Goal: Transaction & Acquisition: Obtain resource

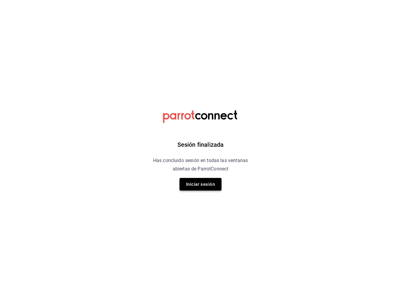
click at [194, 187] on button "Iniciar sesión" at bounding box center [200, 184] width 42 height 13
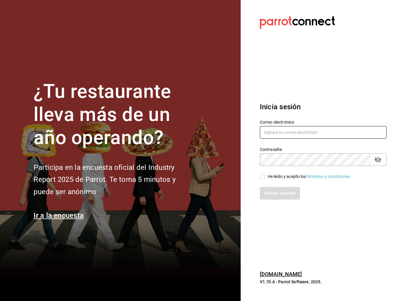
click at [273, 128] on input "text" at bounding box center [323, 132] width 127 height 13
type input "robertagglz@gmail.com"
click at [262, 176] on input "He leído y acepto los Términos y condiciones." at bounding box center [262, 175] width 5 height 5
checkbox input "true"
click at [269, 191] on button "Iniciar sesión" at bounding box center [280, 193] width 41 height 13
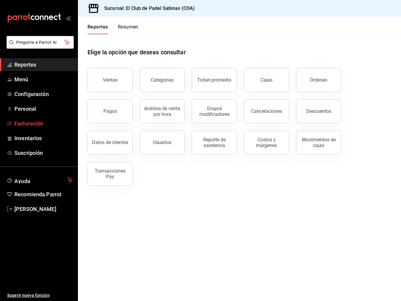
click at [19, 122] on span "Facturación" at bounding box center [43, 123] width 58 height 8
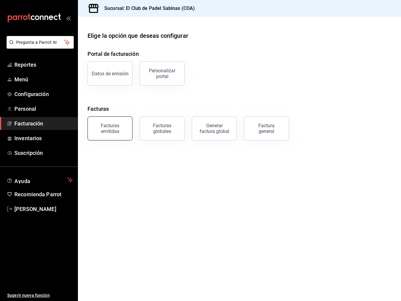
click at [108, 128] on div "Facturas emitidas" at bounding box center [109, 128] width 37 height 11
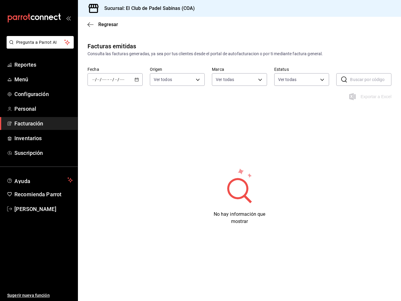
type input "21e8b40d-48d4-4016-ab2e-0d0124ac4b5e"
click at [137, 79] on icon "button" at bounding box center [137, 79] width 4 height 4
click at [107, 151] on span "Año actual" at bounding box center [115, 151] width 45 height 6
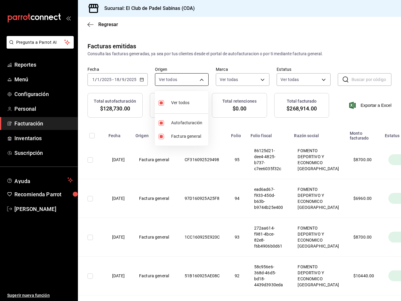
click at [200, 79] on body "Pregunta a Parrot AI Reportes Menú Configuración Personal Facturación Inventari…" at bounding box center [200, 150] width 401 height 301
click at [200, 79] on div at bounding box center [200, 150] width 401 height 301
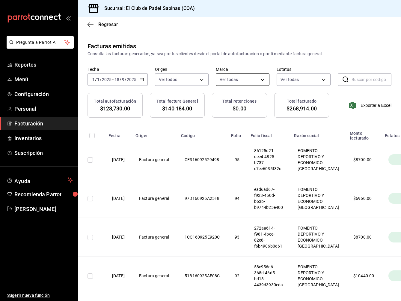
click at [260, 79] on body "Pregunta a Parrot AI Reportes Menú Configuración Personal Facturación Inventari…" at bounding box center [200, 150] width 401 height 301
click at [295, 78] on div at bounding box center [200, 150] width 401 height 301
click at [325, 79] on body "Pregunta a Parrot AI Reportes Menú Configuración Personal Facturación Inventari…" at bounding box center [200, 150] width 401 height 301
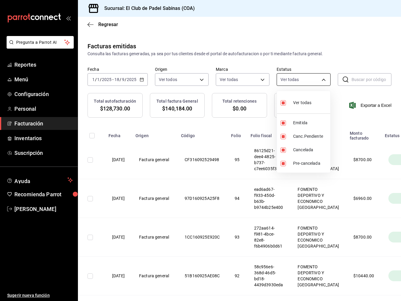
click at [325, 79] on div at bounding box center [200, 150] width 401 height 301
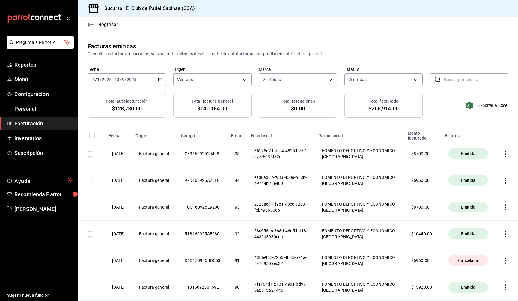
click at [401, 153] on icon "button" at bounding box center [505, 154] width 1 height 6
click at [401, 138] on div "Descargar PDF" at bounding box center [485, 138] width 29 height 5
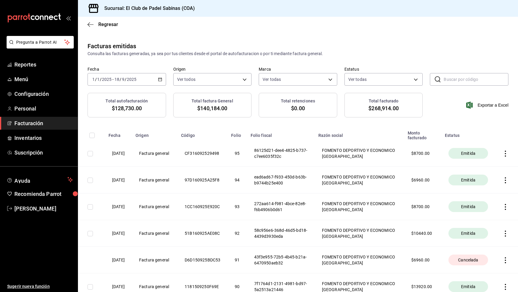
click at [401, 153] on icon "button" at bounding box center [505, 154] width 6 height 6
click at [401, 139] on div "Descargar PDF" at bounding box center [485, 138] width 29 height 5
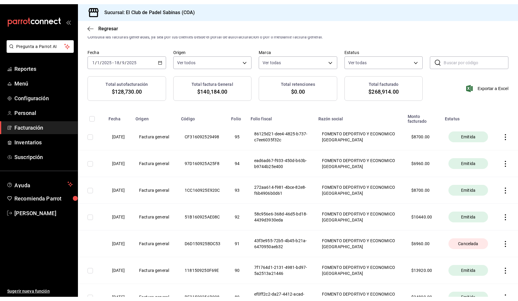
scroll to position [21, 0]
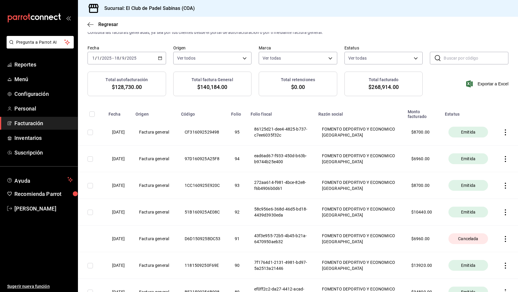
click at [401, 158] on icon "button" at bounding box center [505, 159] width 6 height 6
click at [401, 142] on div "Descargar PDF" at bounding box center [485, 144] width 29 height 5
click at [401, 186] on icon "button" at bounding box center [505, 186] width 6 height 6
click at [401, 172] on div "Descargar PDF" at bounding box center [485, 170] width 29 height 5
click at [401, 212] on icon "button" at bounding box center [505, 212] width 6 height 6
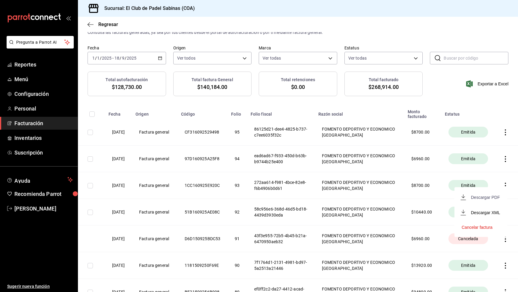
click at [401, 197] on div "Descargar PDF" at bounding box center [485, 197] width 29 height 5
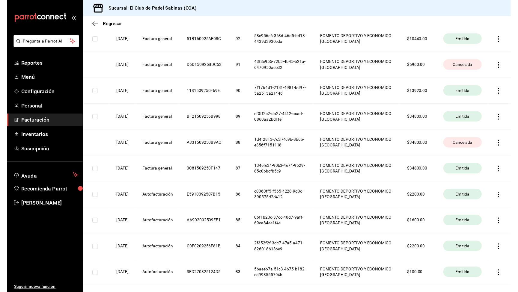
scroll to position [196, 0]
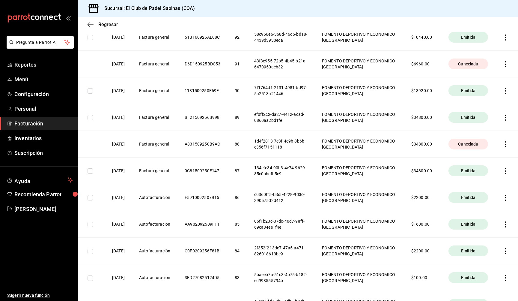
click at [401, 92] on icon "button" at bounding box center [505, 91] width 6 height 6
click at [401, 75] on div "Descargar PDF" at bounding box center [485, 75] width 29 height 5
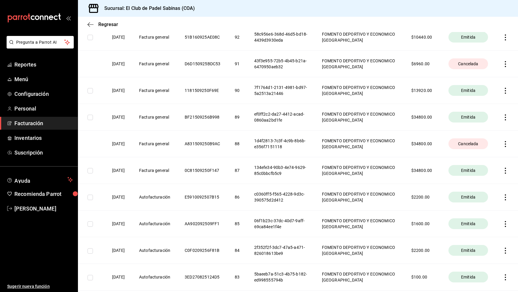
click at [401, 118] on icon "button" at bounding box center [505, 117] width 6 height 6
click at [401, 105] on li "Descargar PDF" at bounding box center [480, 102] width 53 height 15
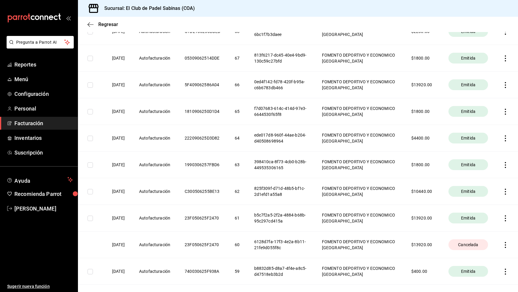
scroll to position [842, 0]
click at [401, 84] on th at bounding box center [506, 85] width 23 height 27
click at [401, 85] on icon "button" at bounding box center [505, 86] width 1 height 6
click at [401, 69] on span "Descargar PDF" at bounding box center [480, 70] width 38 height 6
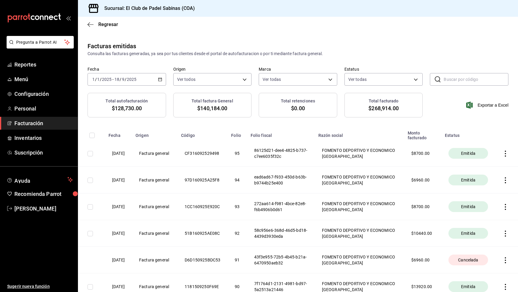
scroll to position [0, 0]
click at [161, 80] on icon "button" at bounding box center [160, 79] width 4 height 4
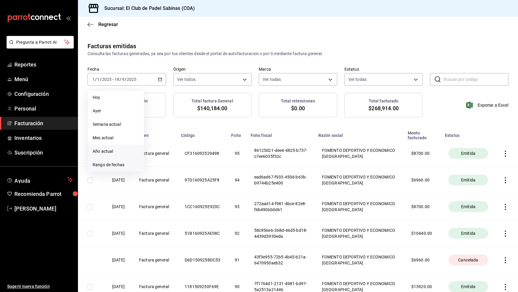
click at [122, 164] on span "Rango de fechas" at bounding box center [116, 165] width 46 height 6
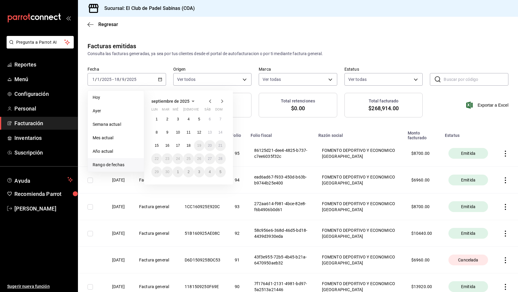
click at [193, 101] on icon "button" at bounding box center [192, 101] width 3 height 1
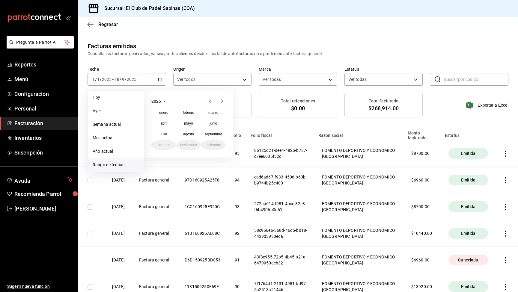
click at [164, 102] on icon "button" at bounding box center [164, 101] width 3 height 1
click at [165, 122] on button "2024" at bounding box center [163, 123] width 25 height 11
click at [166, 114] on abbr "enero" at bounding box center [163, 113] width 9 height 4
click at [159, 118] on button "1" at bounding box center [156, 119] width 10 height 11
click at [182, 102] on icon "button" at bounding box center [182, 101] width 7 height 7
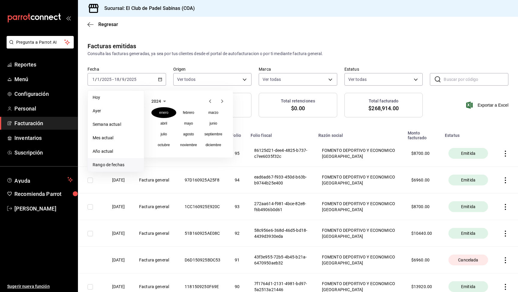
click at [162, 102] on icon "button" at bounding box center [164, 101] width 7 height 7
click at [187, 126] on button "2025" at bounding box center [188, 123] width 25 height 11
click at [211, 134] on abbr "septiembre" at bounding box center [213, 134] width 18 height 4
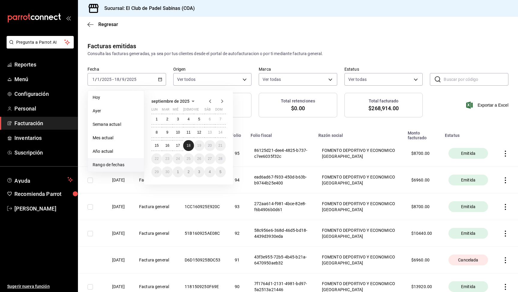
click at [190, 145] on abbr "18" at bounding box center [188, 146] width 4 height 4
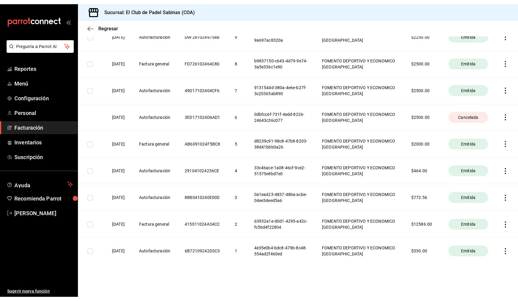
scroll to position [2413, 0]
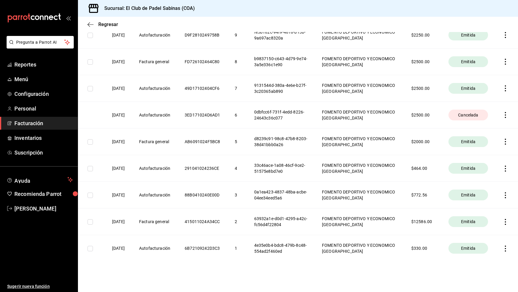
click at [401, 224] on icon "button" at bounding box center [505, 222] width 6 height 6
click at [401, 207] on div "Descargar PDF" at bounding box center [485, 206] width 29 height 5
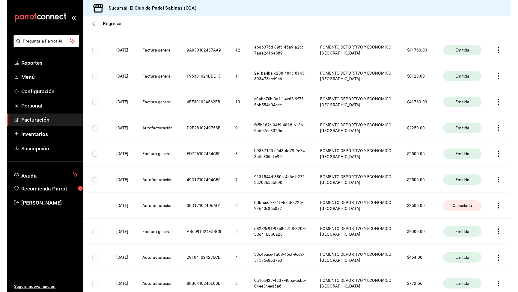
scroll to position [2308, 0]
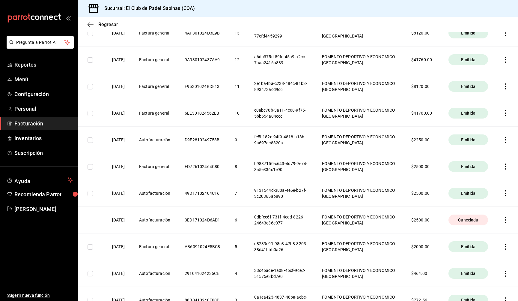
click at [401, 111] on icon "button" at bounding box center [505, 113] width 6 height 6
click at [401, 98] on div "Descargar PDF" at bounding box center [485, 97] width 29 height 5
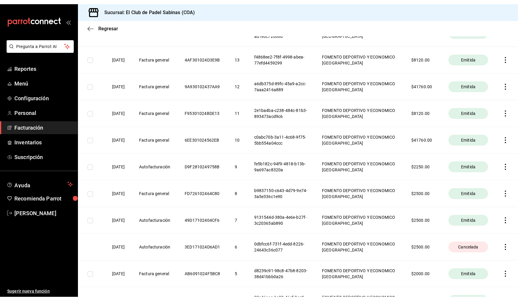
scroll to position [2279, 0]
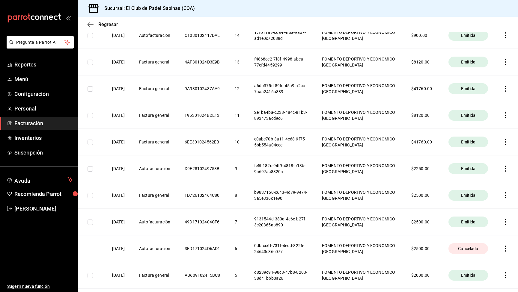
click at [401, 87] on icon "button" at bounding box center [505, 89] width 6 height 6
click at [401, 73] on div "Descargar PDF" at bounding box center [485, 73] width 29 height 5
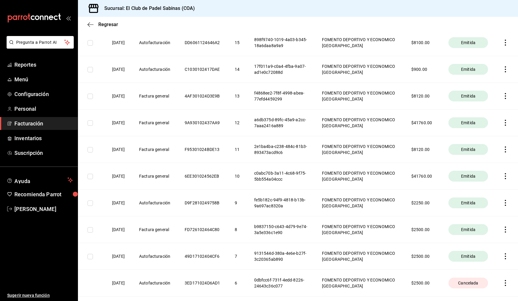
scroll to position [2244, 0]
click at [401, 98] on icon "button" at bounding box center [505, 96] width 6 height 6
click at [401, 81] on div "Descargar PDF" at bounding box center [485, 81] width 29 height 5
